Goal: Information Seeking & Learning: Learn about a topic

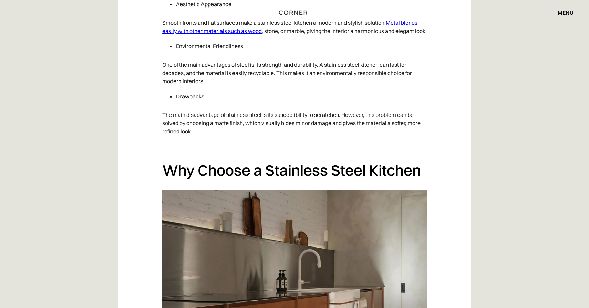
scroll to position [876, 0]
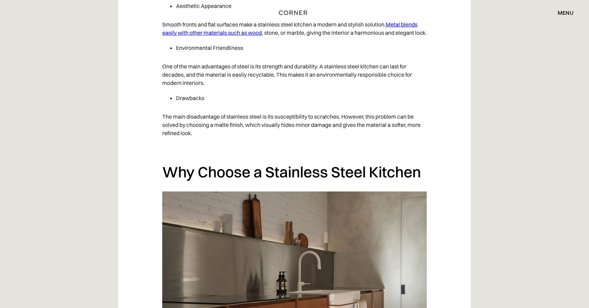
click at [411, 22] on div "Shop Kitchens Shop Kitchens How it works How it works Projects Projects Inspira…" at bounding box center [294, 12] width 589 height 25
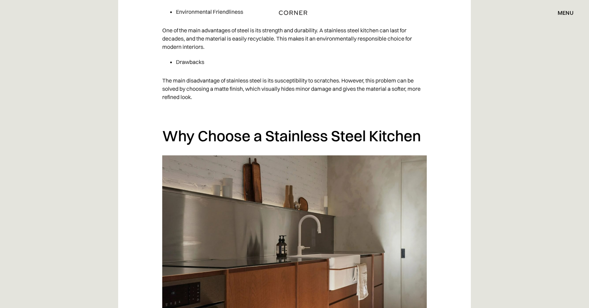
scroll to position [876, 0]
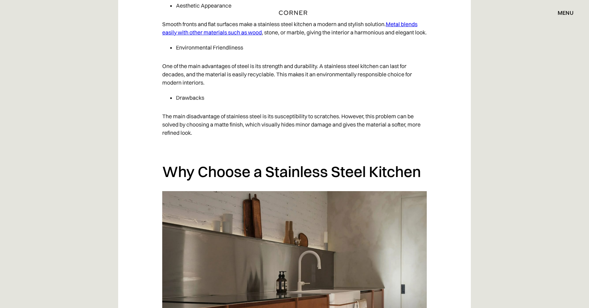
click at [404, 22] on div "Shop Kitchens Shop Kitchens How it works How it works Projects Projects Inspira…" at bounding box center [294, 12] width 589 height 25
click at [404, 23] on div "Shop Kitchens Shop Kitchens How it works How it works Projects Projects Inspira…" at bounding box center [294, 12] width 589 height 25
click at [405, 19] on div "Shop Kitchens Shop Kitchens How it works How it works Projects Projects Inspira…" at bounding box center [294, 12] width 589 height 25
click at [399, 22] on div "Shop Kitchens Shop Kitchens How it works How it works Projects Projects Inspira…" at bounding box center [294, 12] width 589 height 25
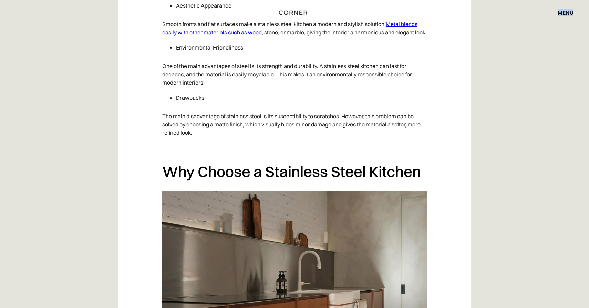
click at [399, 22] on div "Shop Kitchens Shop Kitchens How it works How it works Projects Projects Inspira…" at bounding box center [294, 12] width 589 height 25
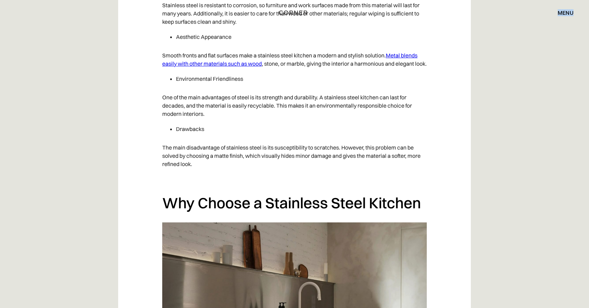
scroll to position [846, 0]
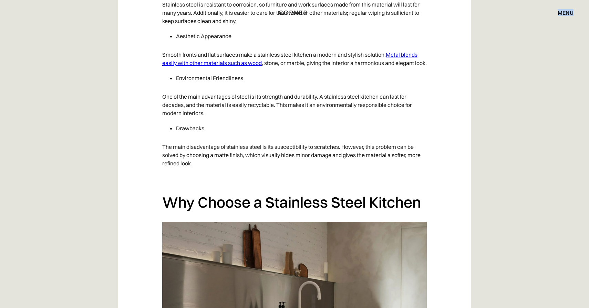
click at [405, 53] on link "Metal blends easily with other materials such as wood" at bounding box center [289, 58] width 255 height 15
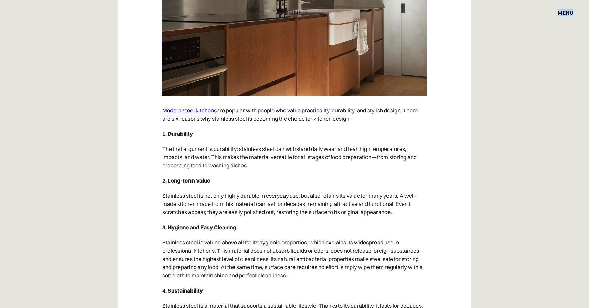
scroll to position [1185, 0]
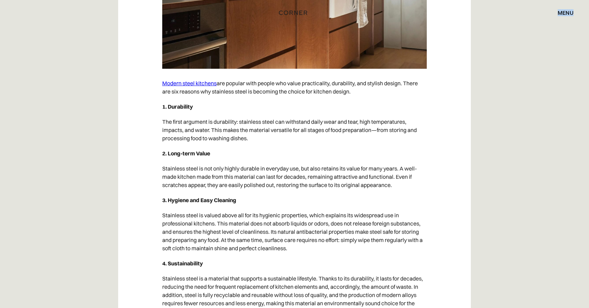
click at [194, 87] on link "Modern steel kitchens" at bounding box center [189, 83] width 54 height 7
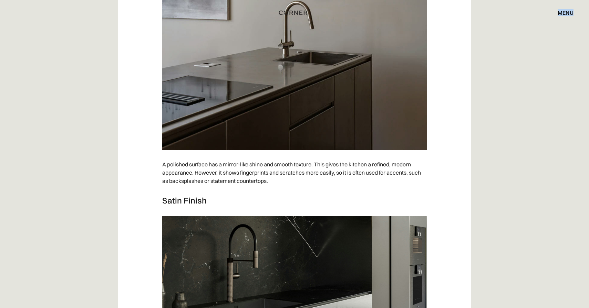
scroll to position [3192, 0]
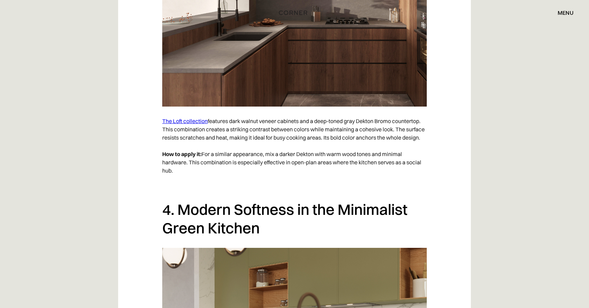
scroll to position [1577, 0]
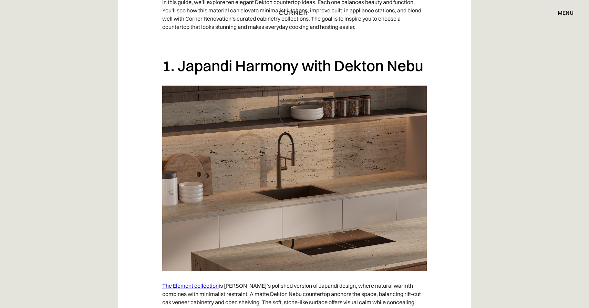
scroll to position [521, 0]
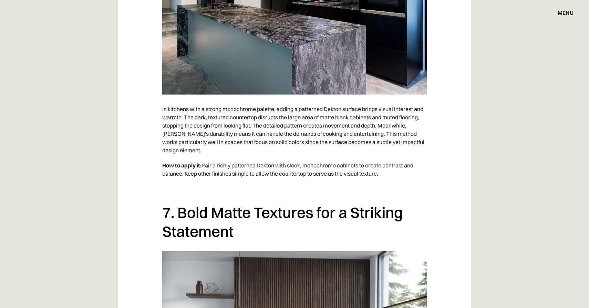
scroll to position [2237, 0]
